Goal: Information Seeking & Learning: Learn about a topic

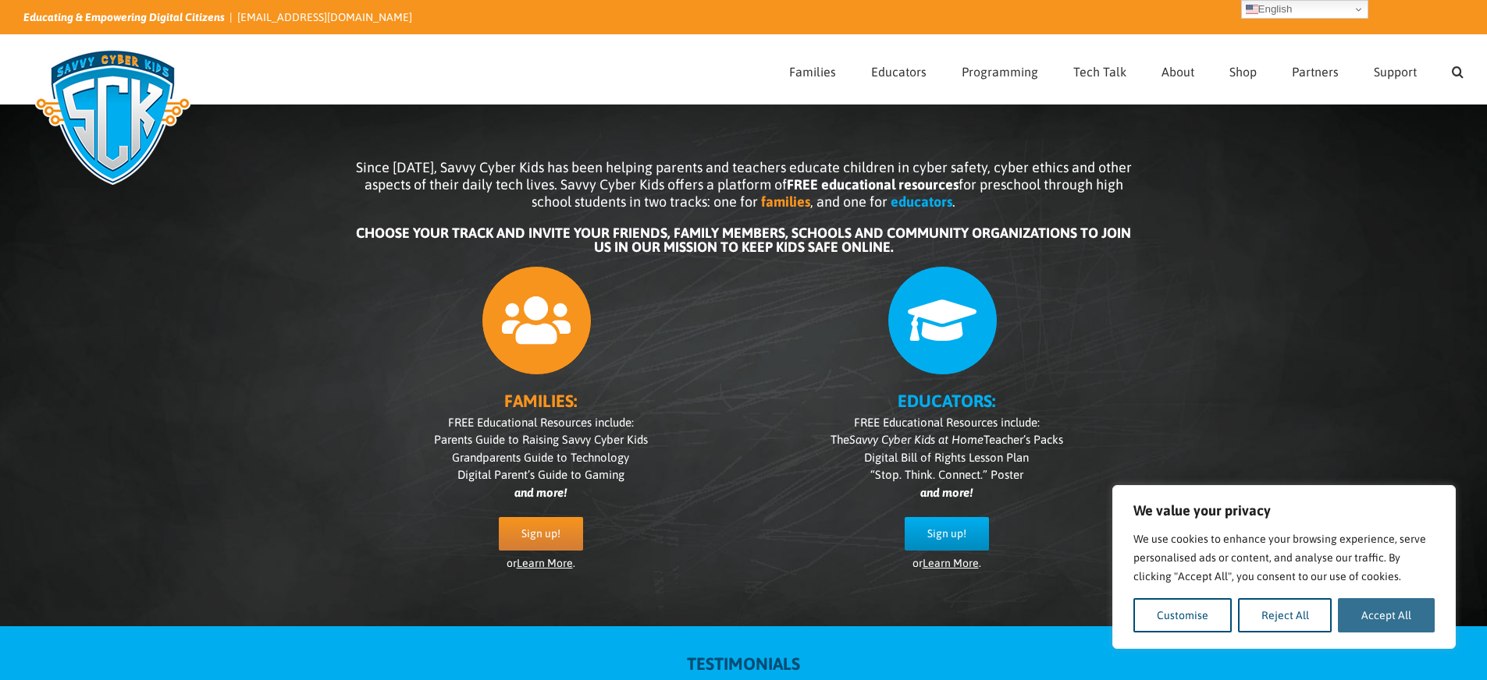
click at [1379, 613] on button "Accept All" at bounding box center [1386, 616] width 97 height 34
checkbox input "true"
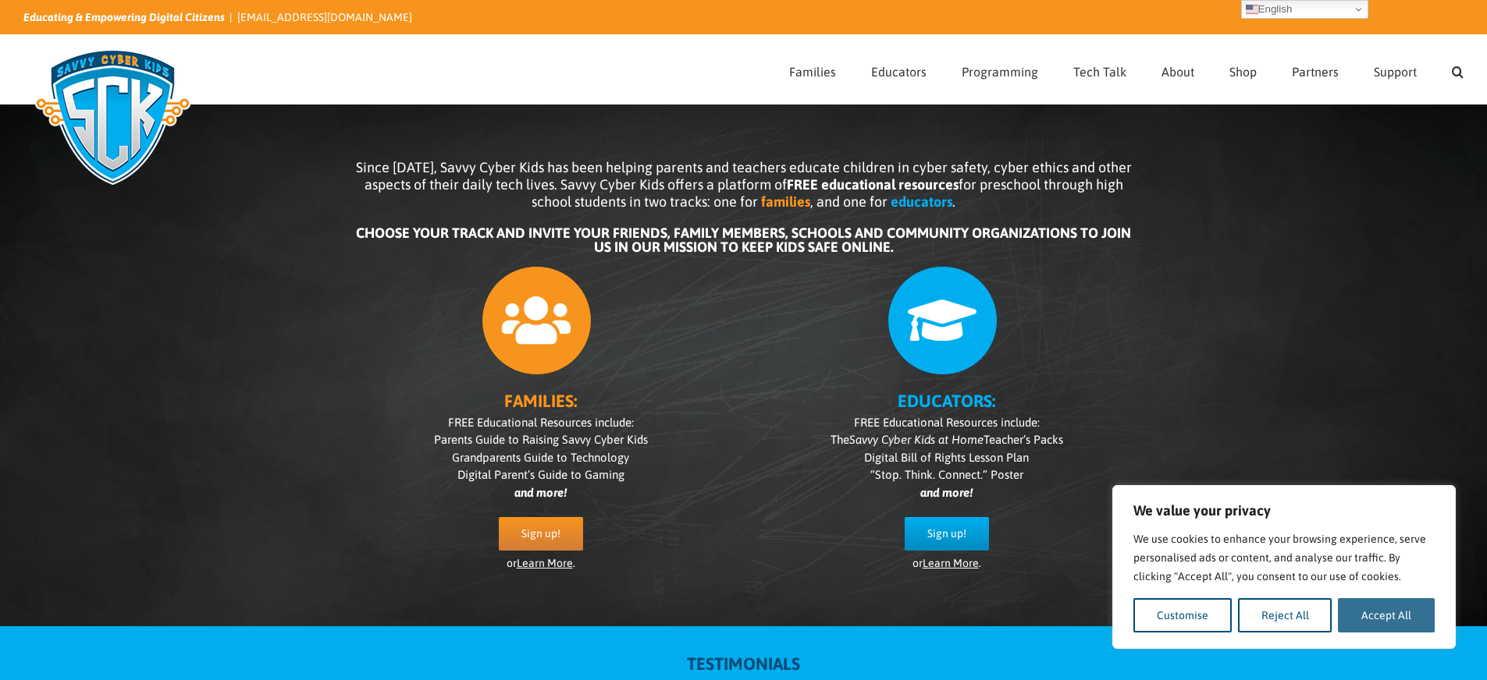
checkbox input "true"
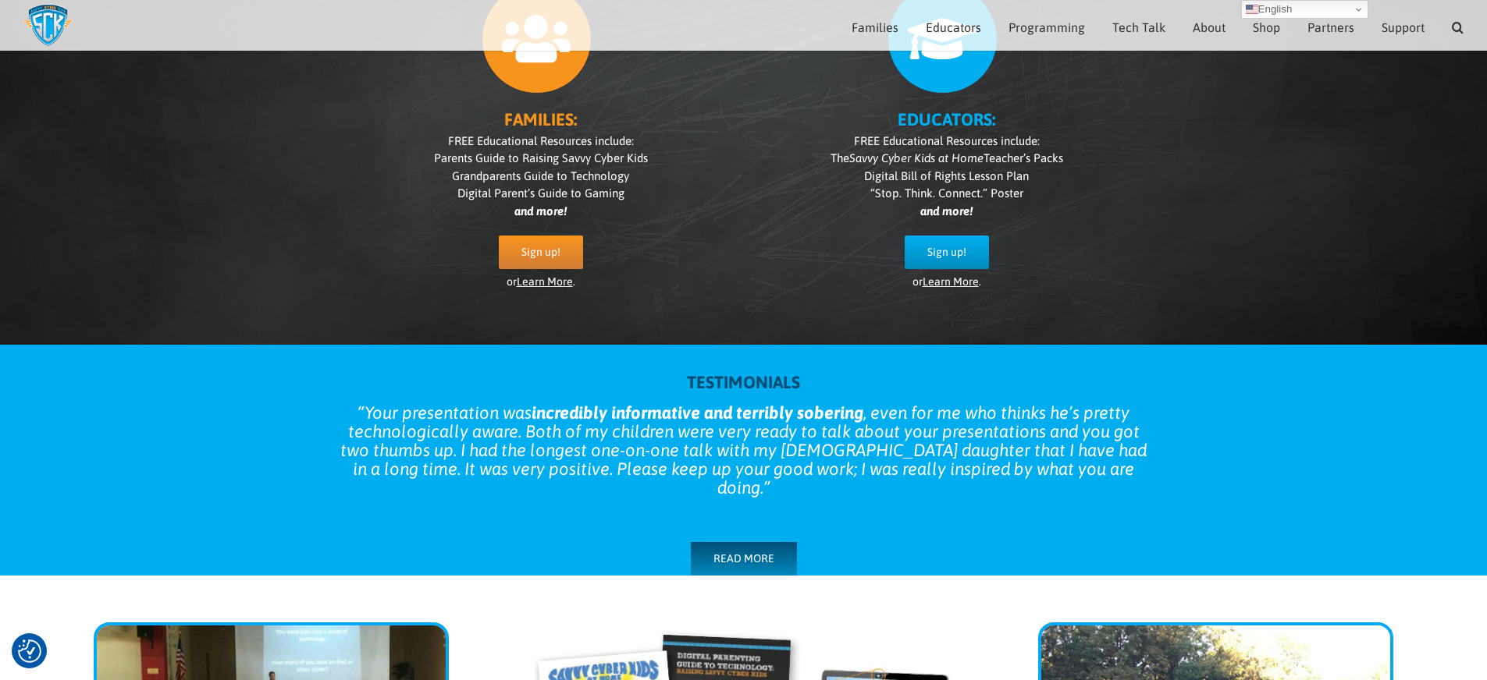
scroll to position [144, 0]
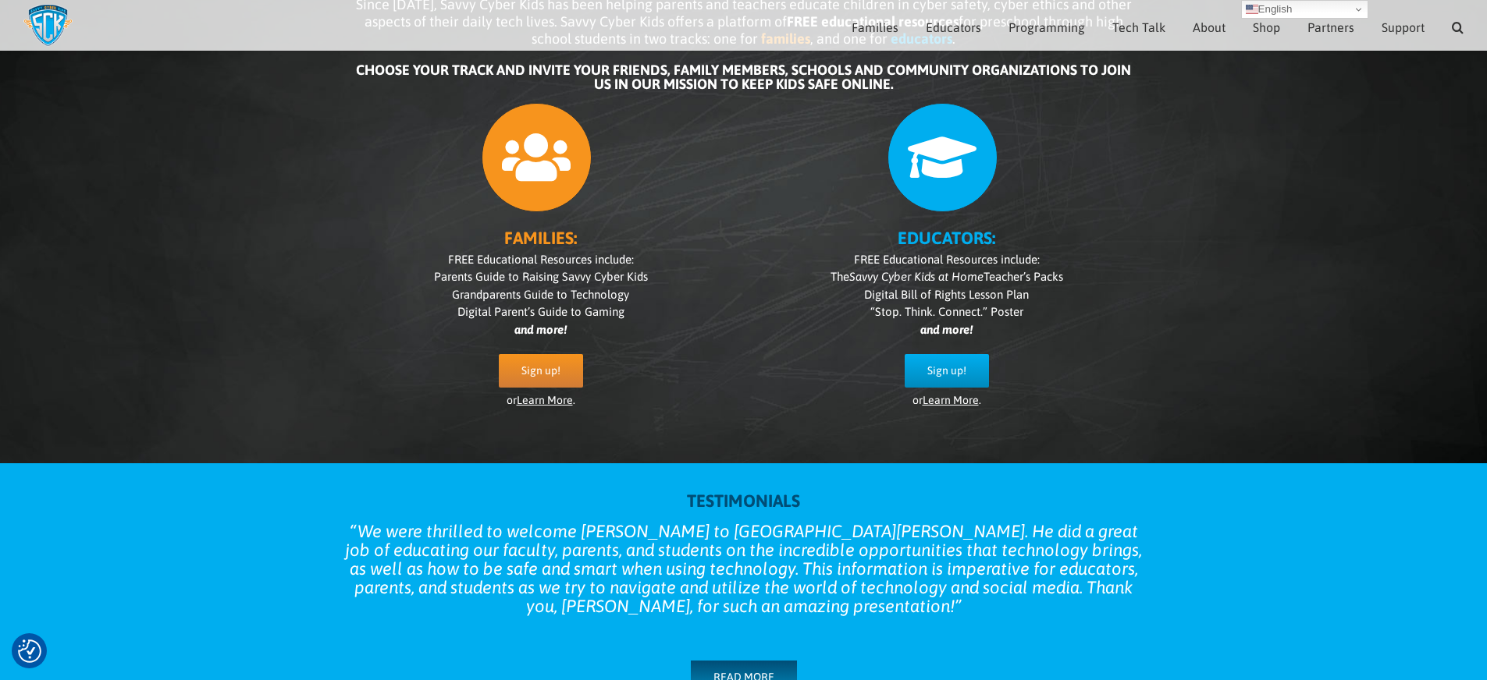
click at [935, 405] on link "Learn More" at bounding box center [950, 400] width 56 height 12
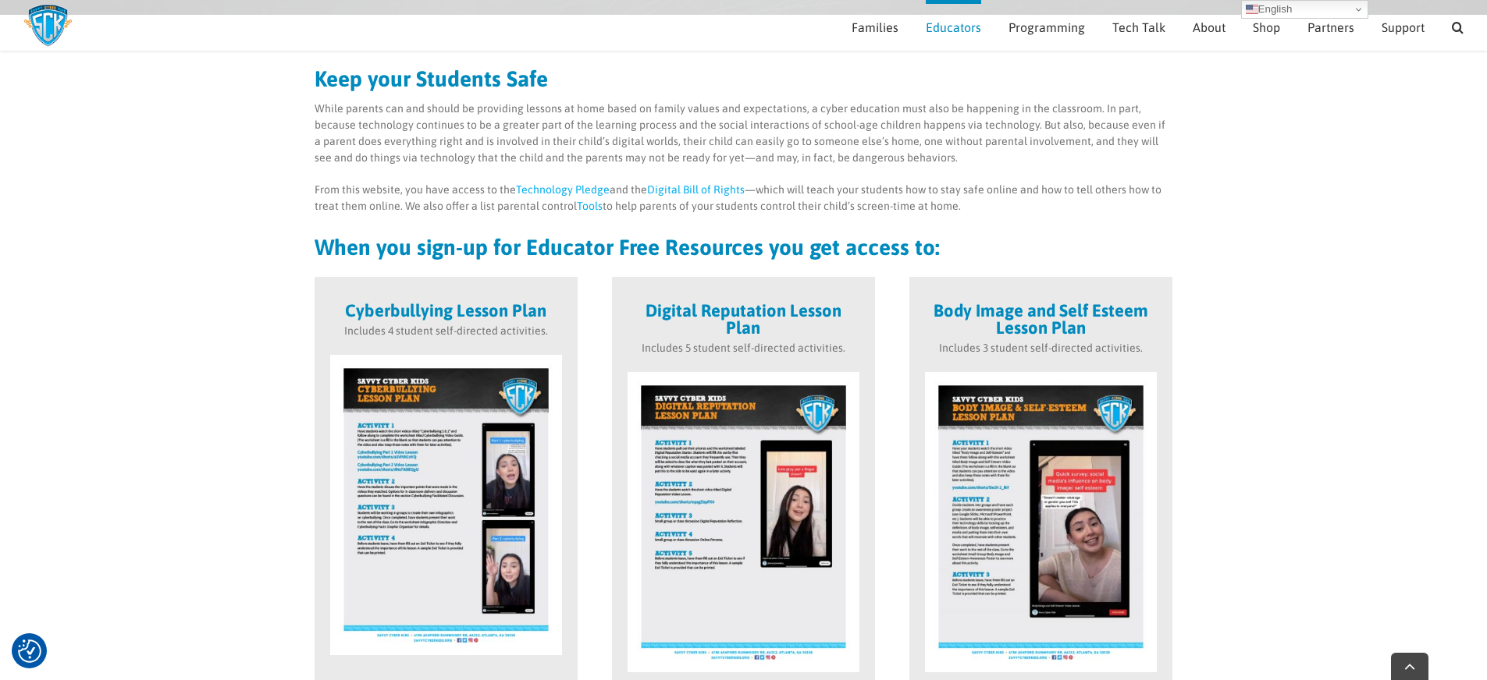
scroll to position [312, 0]
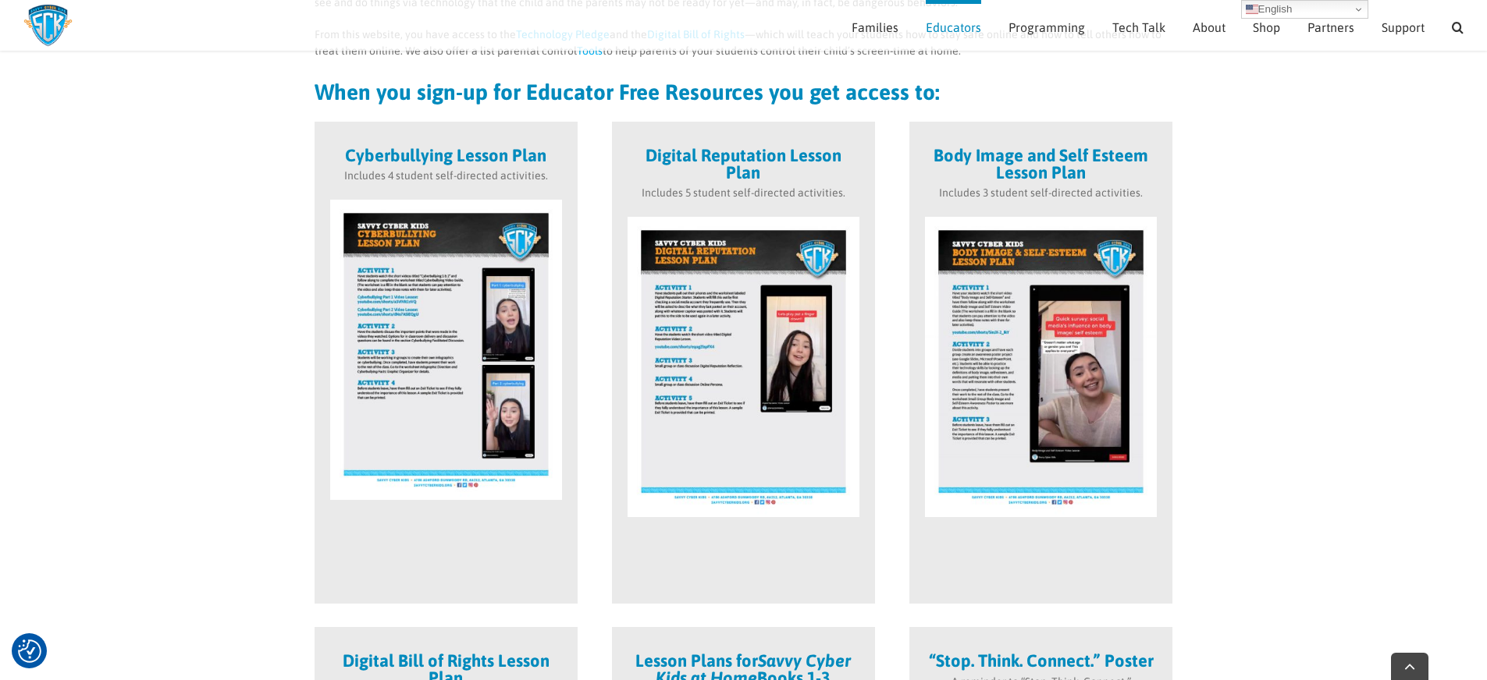
click at [464, 334] on img at bounding box center [446, 350] width 232 height 300
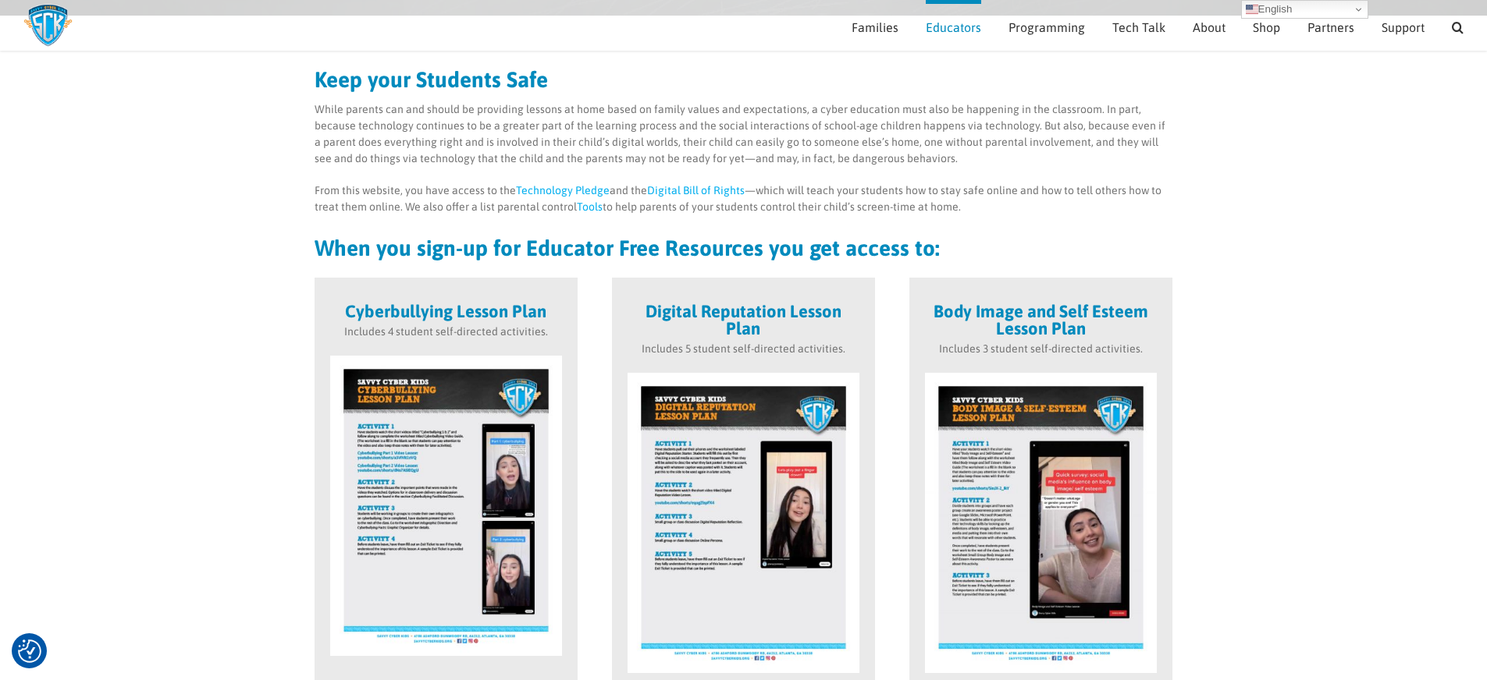
scroll to position [0, 0]
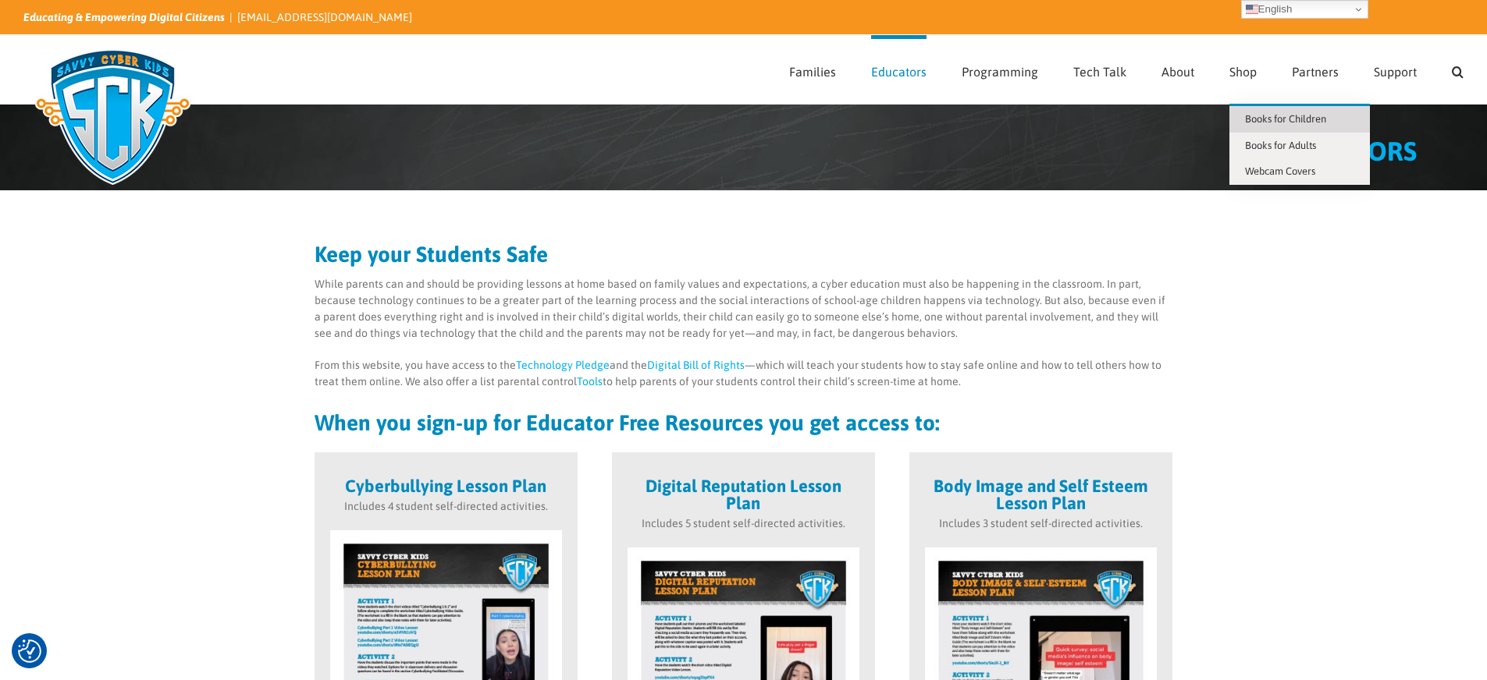
click at [1256, 117] on span "Books for Children" at bounding box center [1285, 119] width 81 height 12
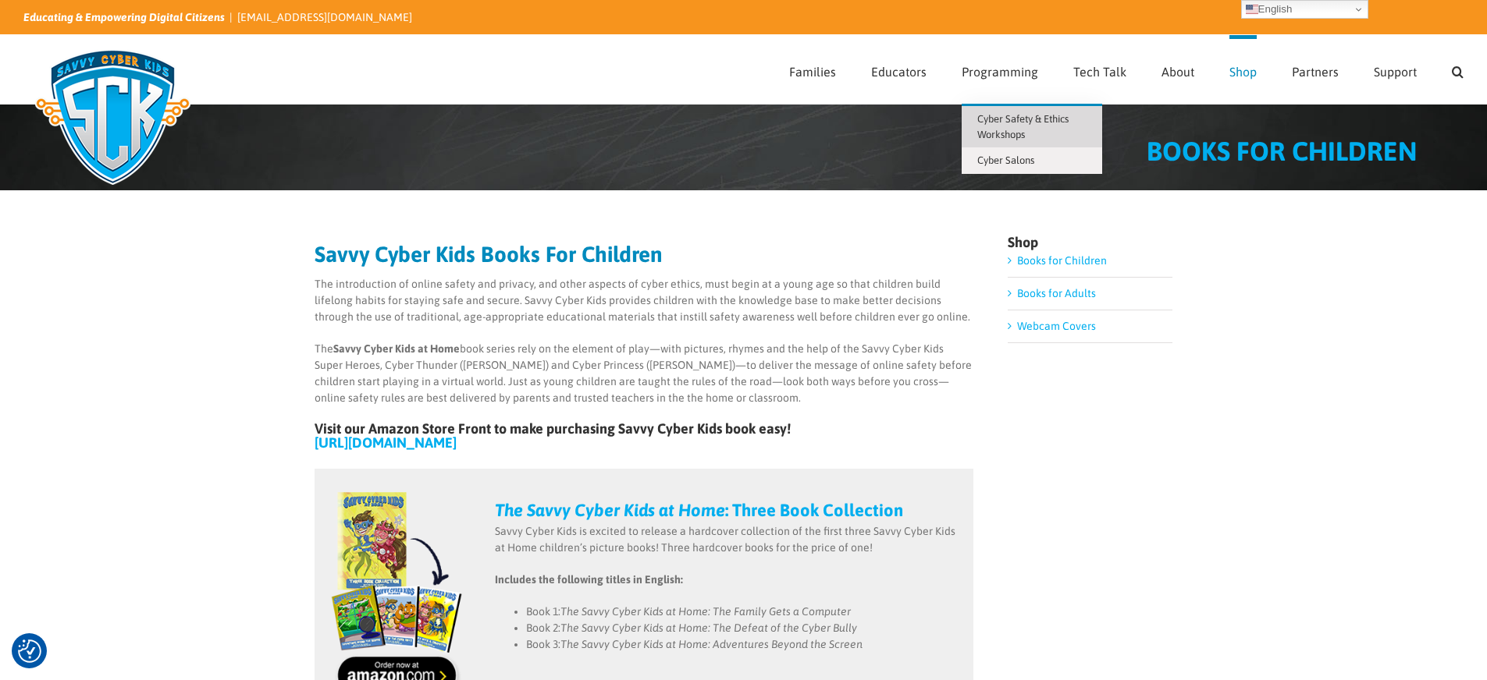
click at [997, 115] on span "Cyber Safety & Ethics Workshops" at bounding box center [1022, 126] width 91 height 27
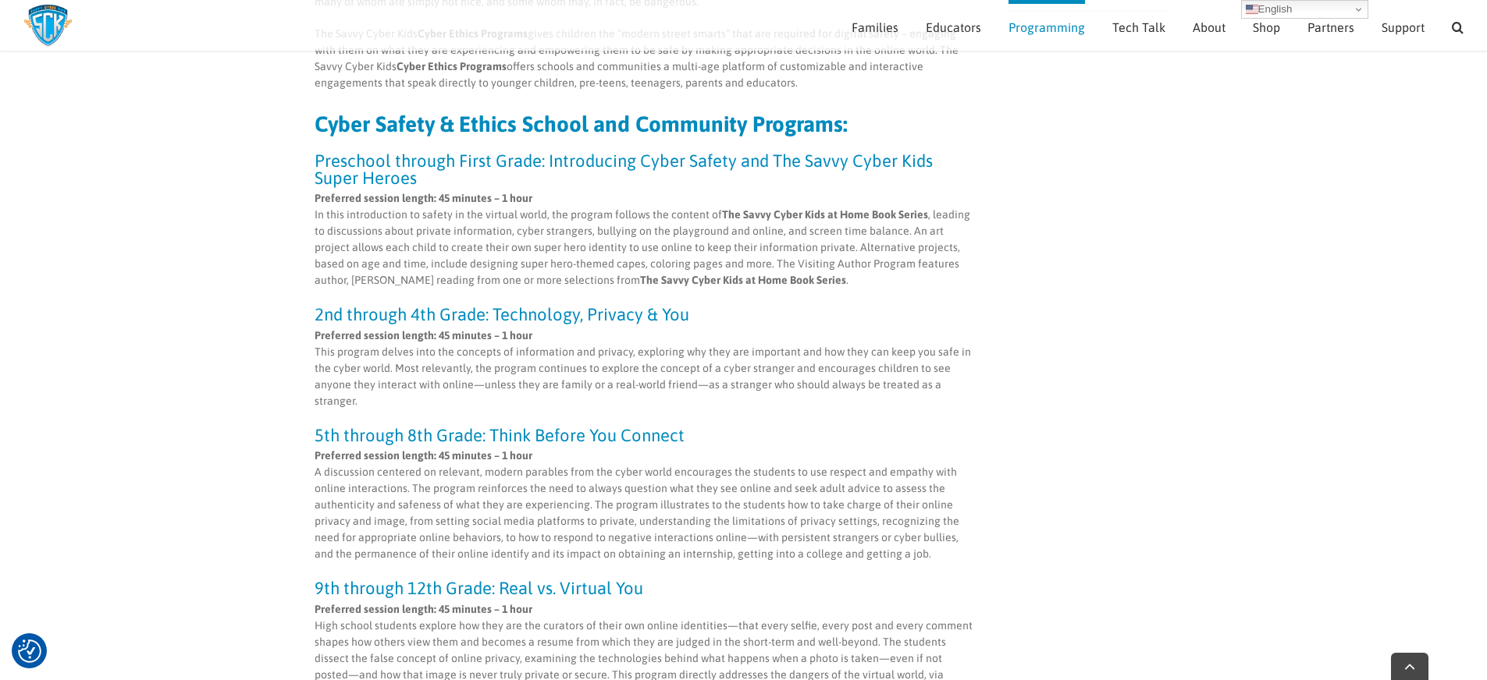
scroll to position [375, 0]
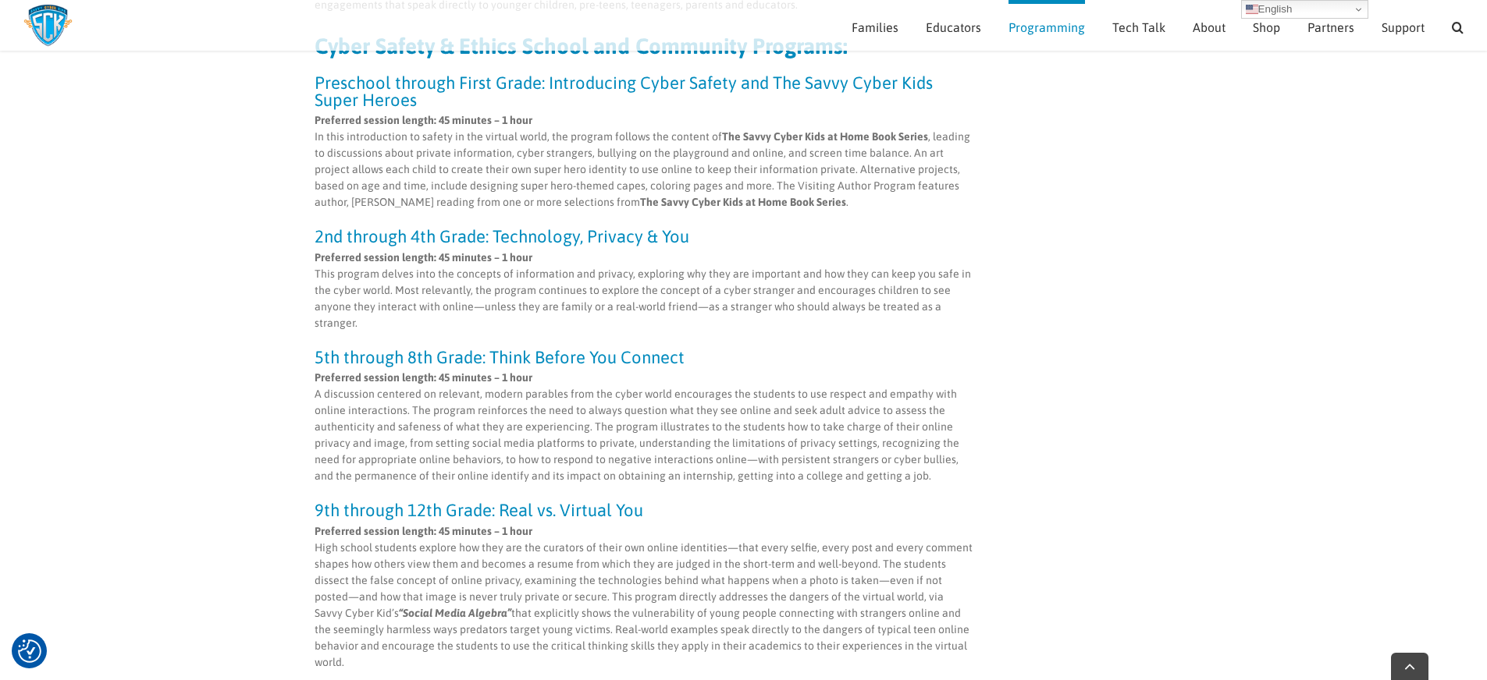
drag, startPoint x: 382, startPoint y: 397, endPoint x: 722, endPoint y: 471, distance: 347.5
click at [722, 471] on p "Preferred session length: 45 minutes – 1 hour A discussion centered on relevant…" at bounding box center [643, 427] width 659 height 115
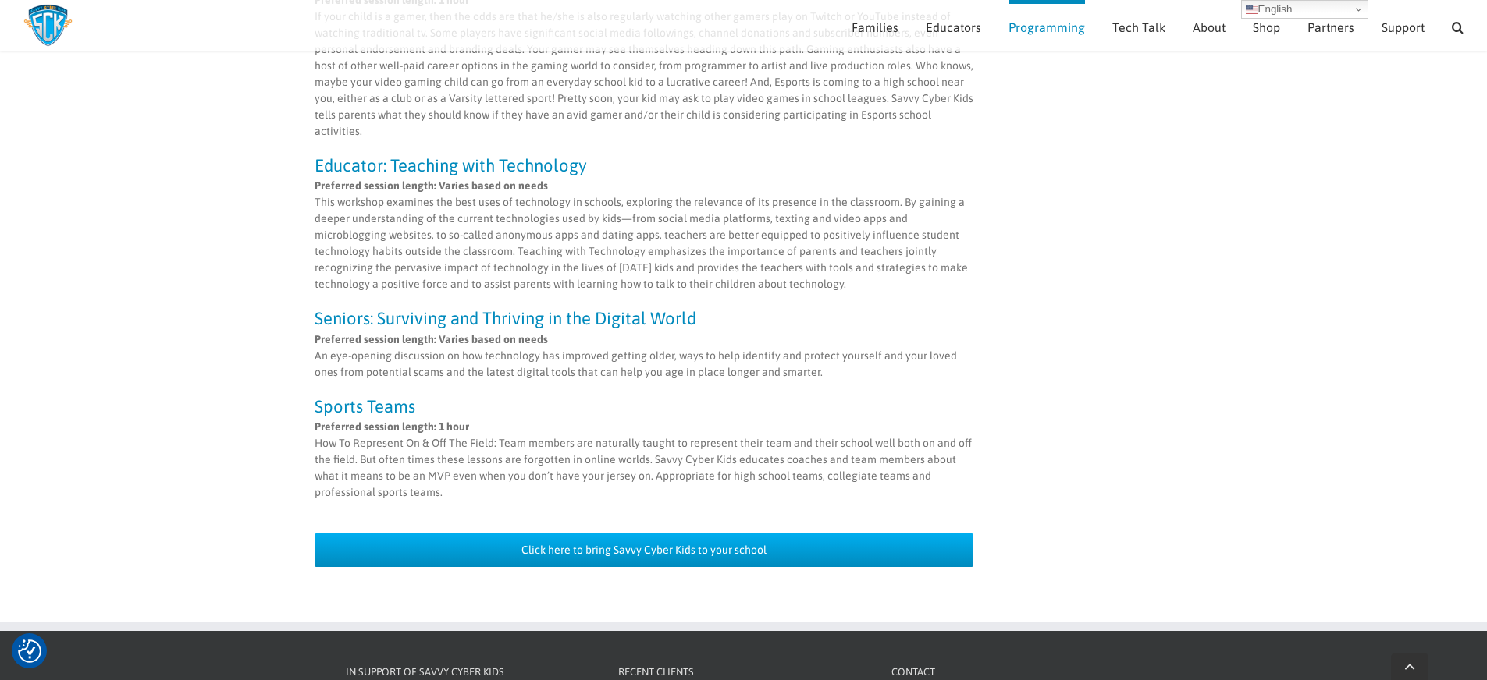
scroll to position [1389, 0]
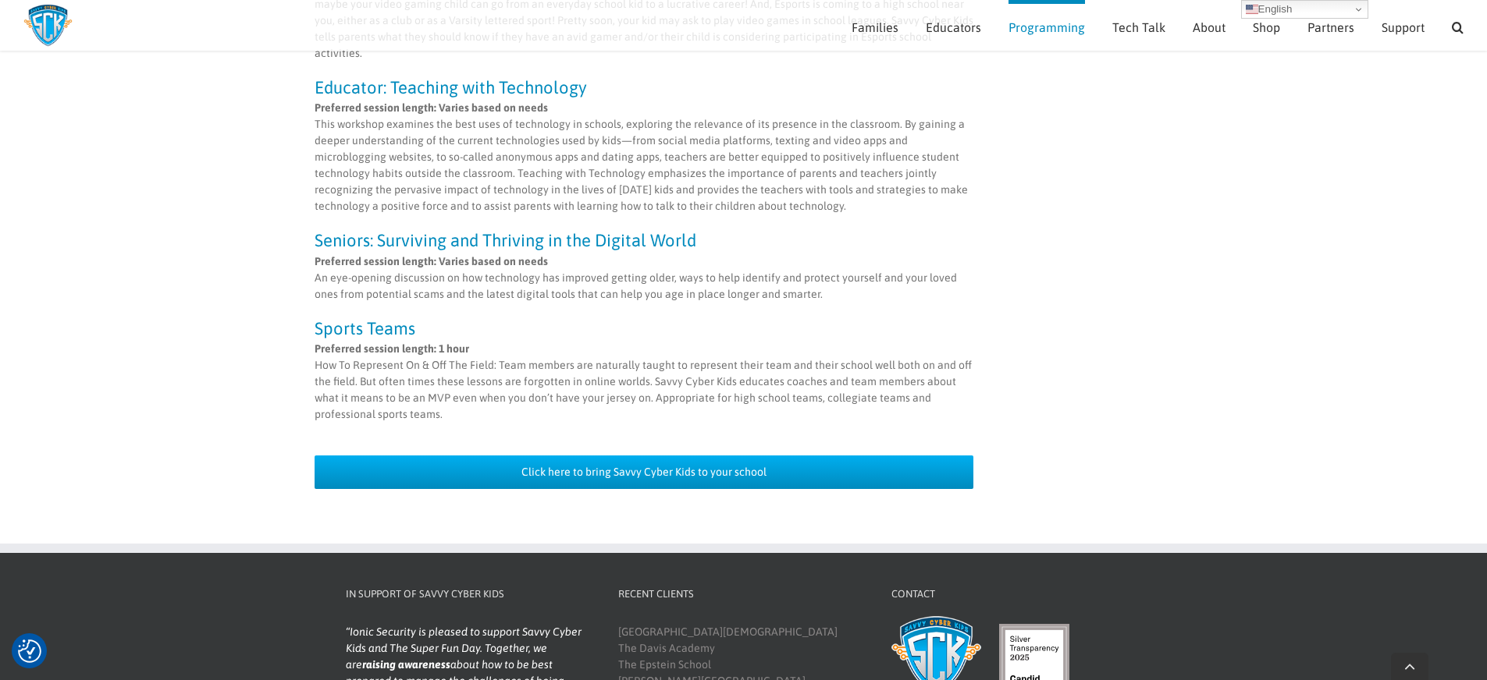
drag, startPoint x: 543, startPoint y: 334, endPoint x: 536, endPoint y: 366, distance: 32.8
click at [536, 366] on p "Preferred session length: 1 hour How To Represent On & Off The Field: Team memb…" at bounding box center [643, 382] width 659 height 82
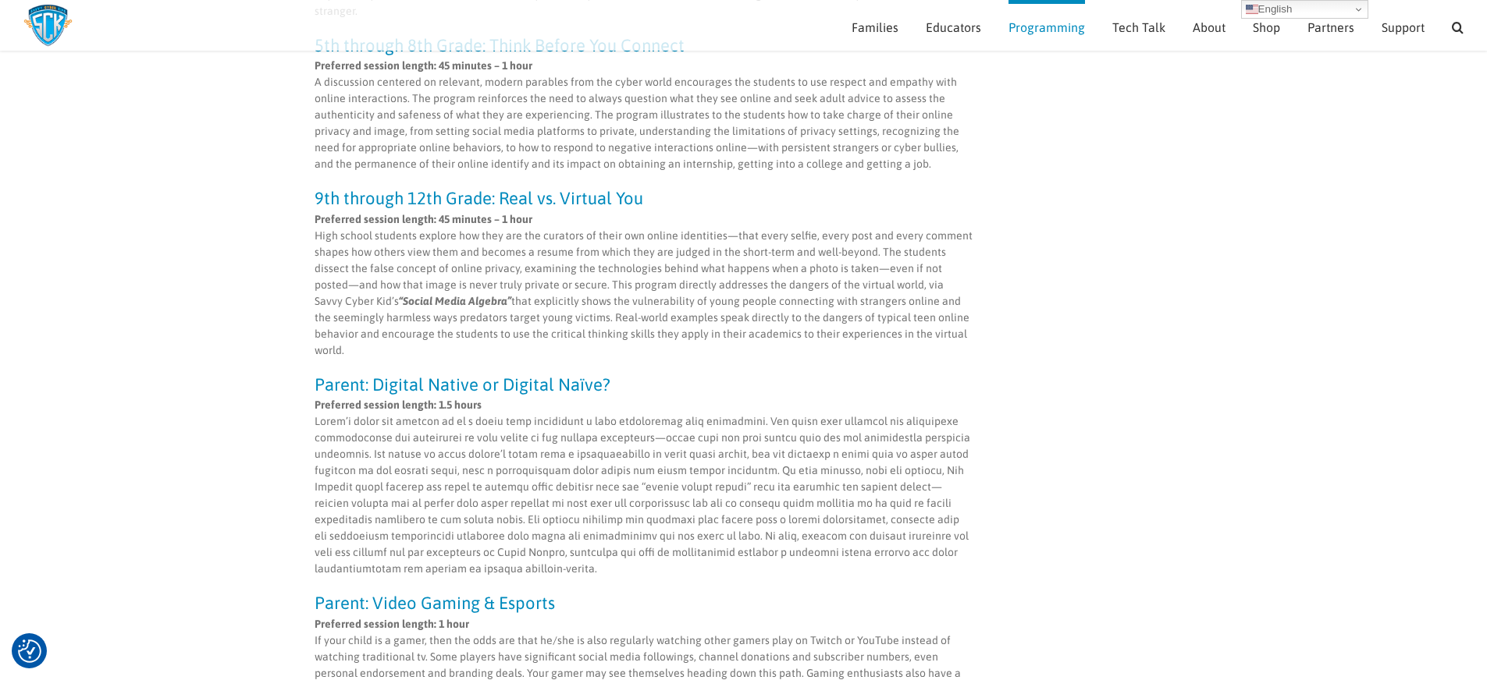
scroll to position [297, 0]
